Goal: Task Accomplishment & Management: Manage account settings

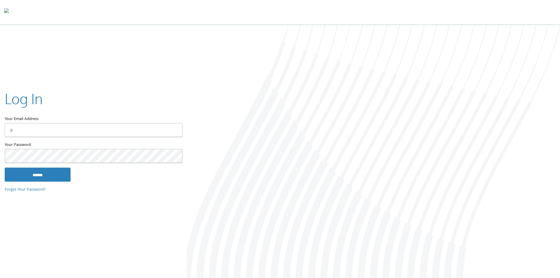
click at [108, 127] on input "Your Email Address" at bounding box center [94, 130] width 178 height 14
type input "**********"
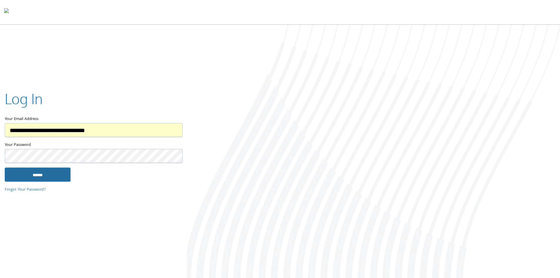
click at [49, 177] on input "******" at bounding box center [38, 174] width 66 height 14
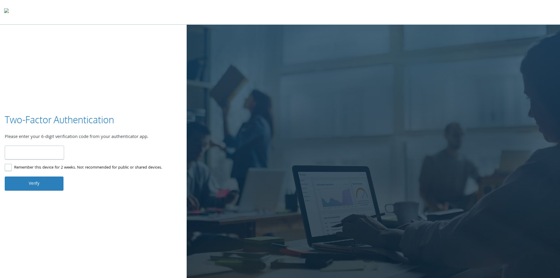
type input "******"
